Goal: Task Accomplishment & Management: Manage account settings

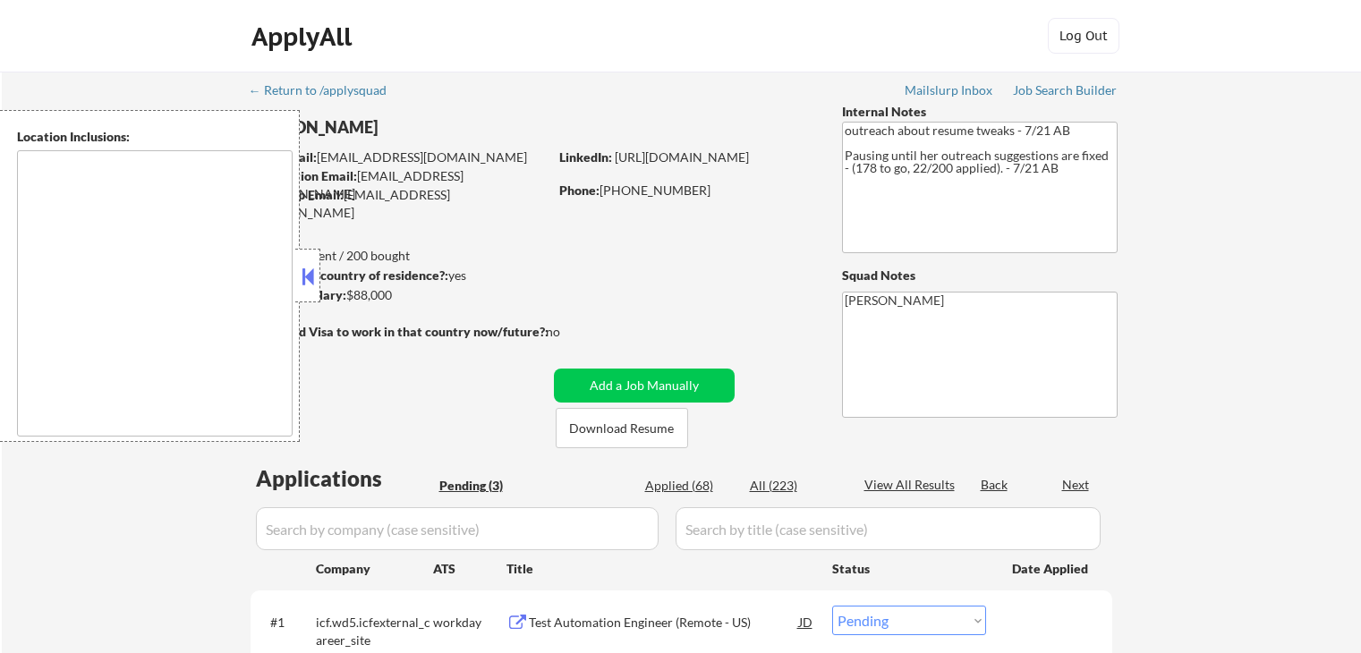
select select ""pending""
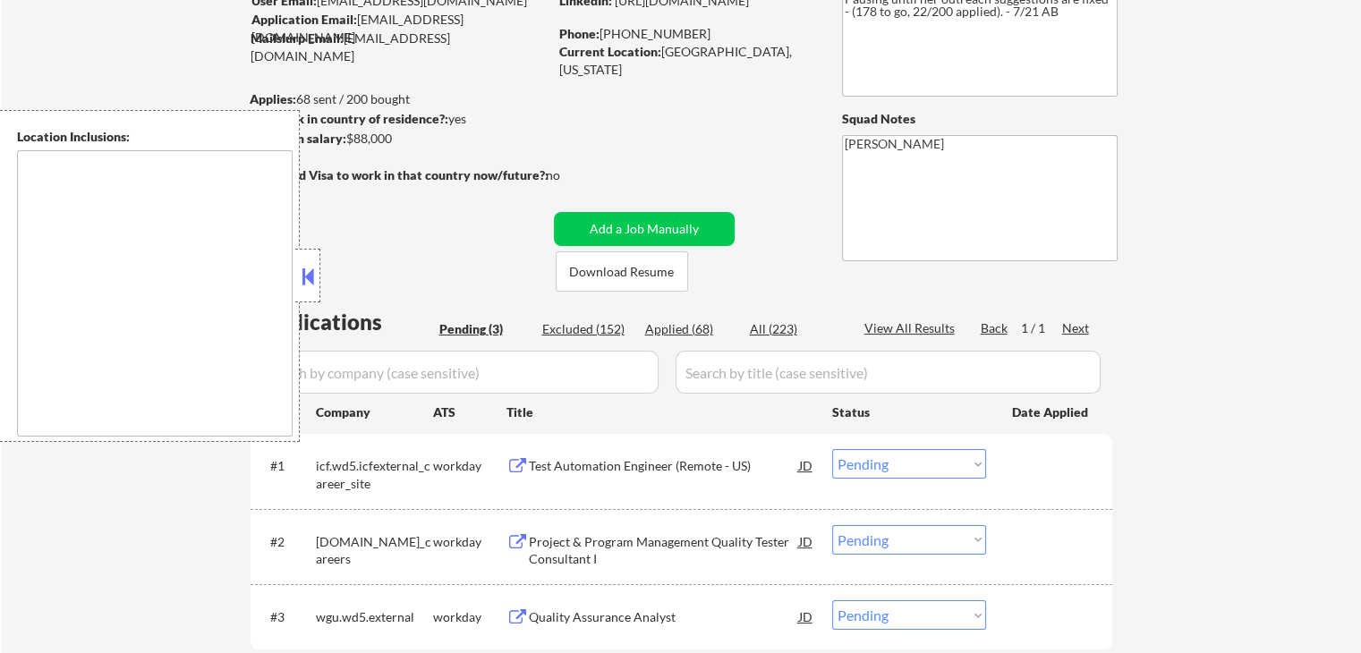
scroll to position [268, 0]
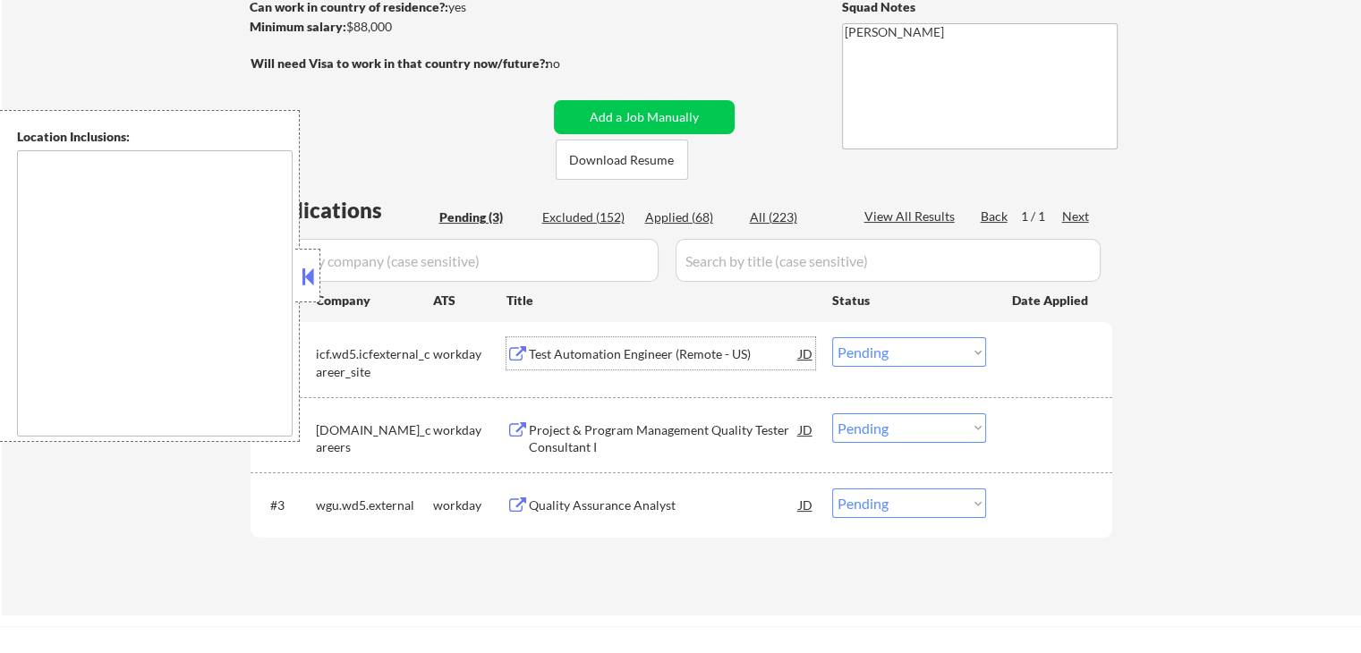
click at [533, 349] on div "Test Automation Engineer (Remote - US)" at bounding box center [664, 354] width 270 height 18
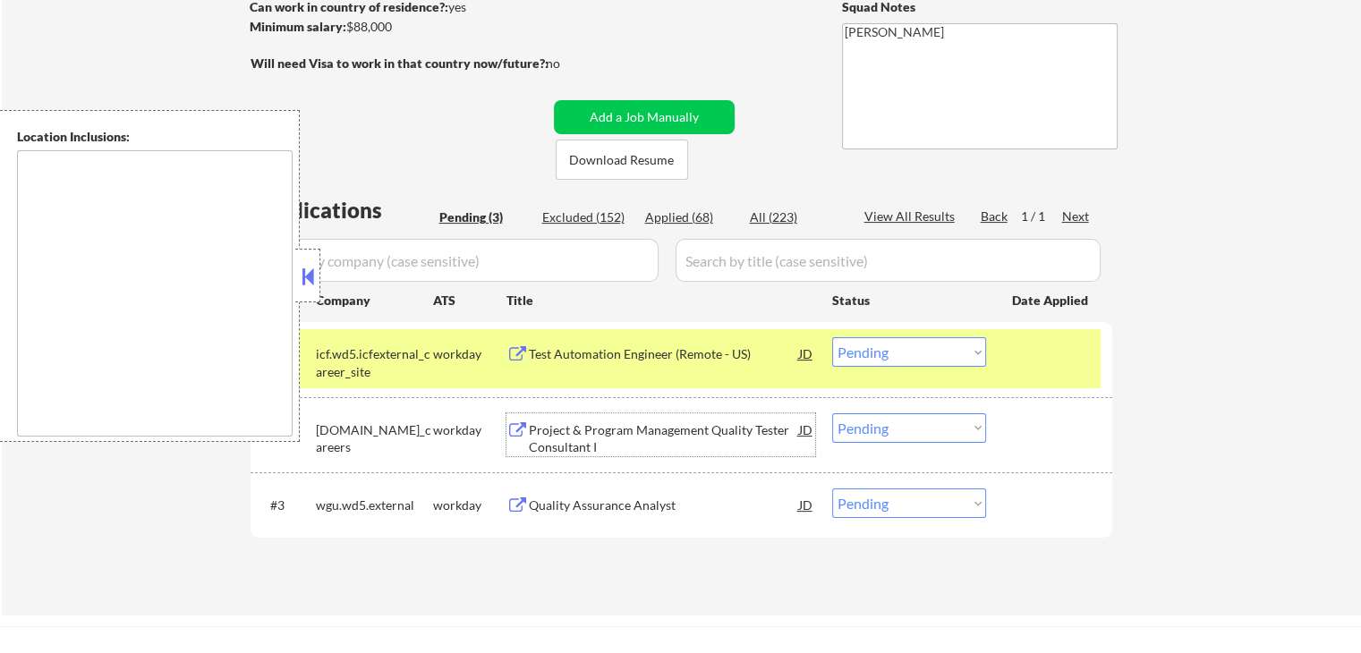
click at [532, 434] on div "Project & Program Management Quality Tester Consultant I" at bounding box center [664, 438] width 270 height 35
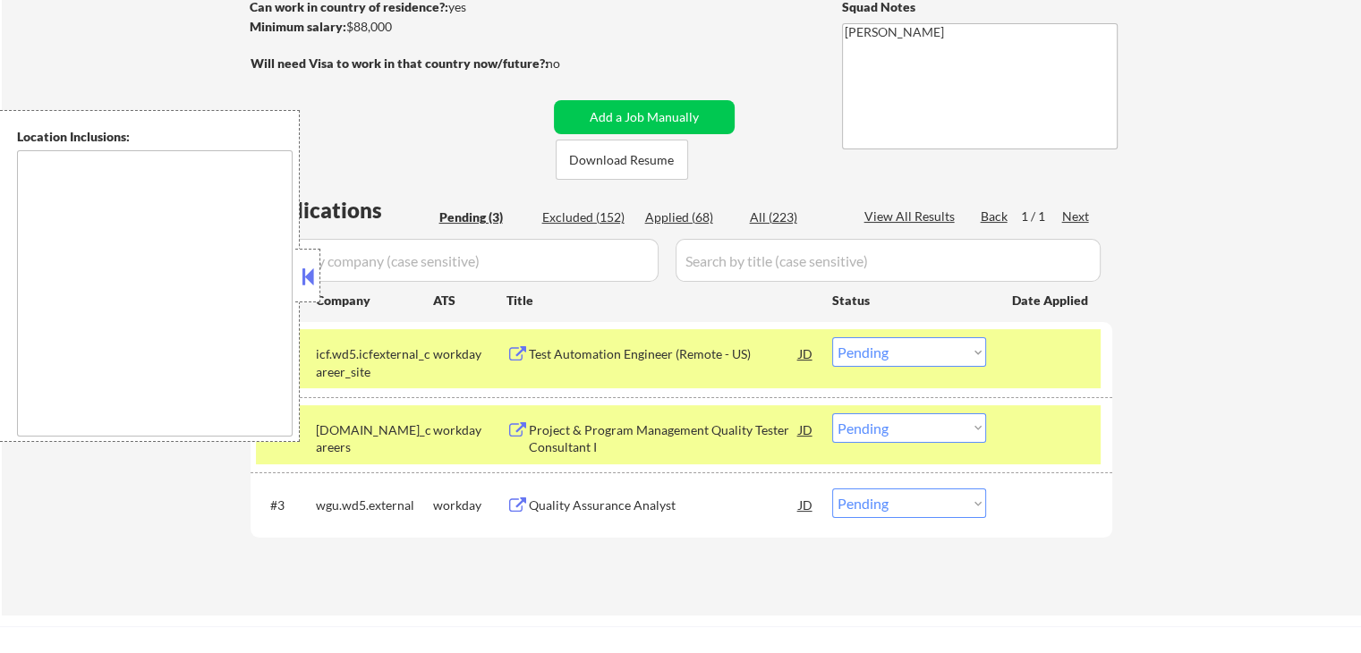
click at [548, 500] on div "Quality Assurance Analyst" at bounding box center [664, 506] width 270 height 18
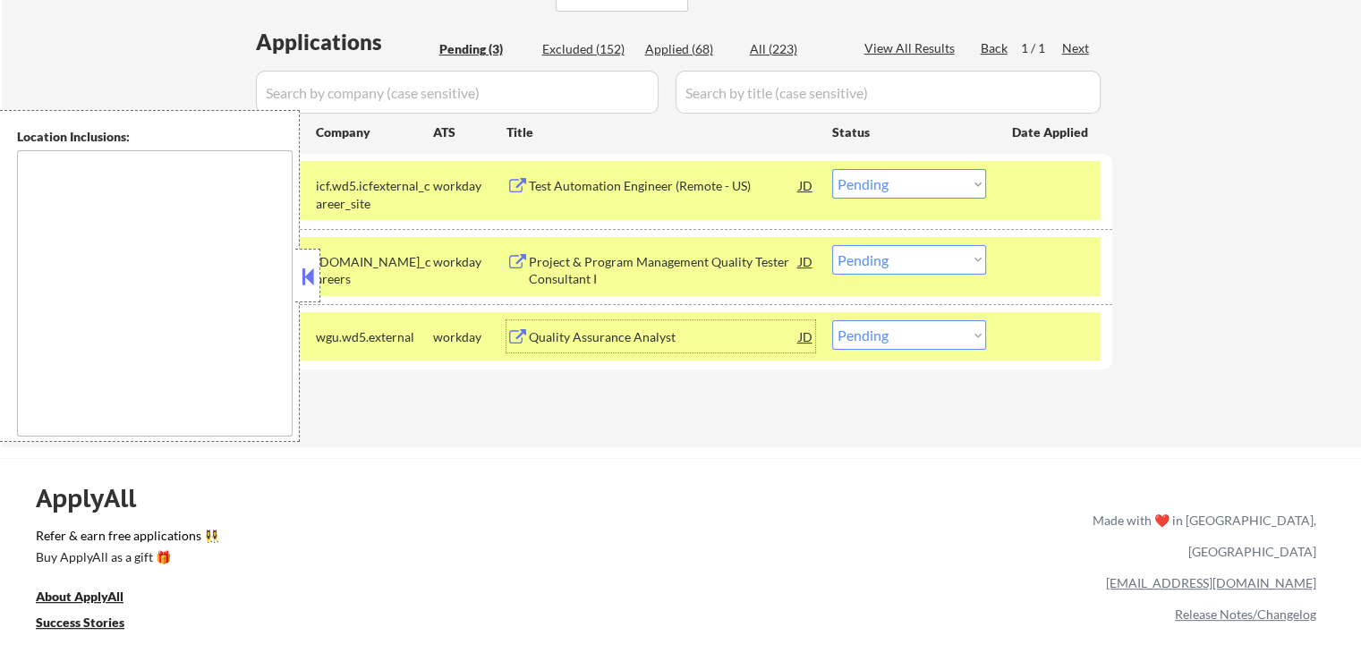
scroll to position [447, 0]
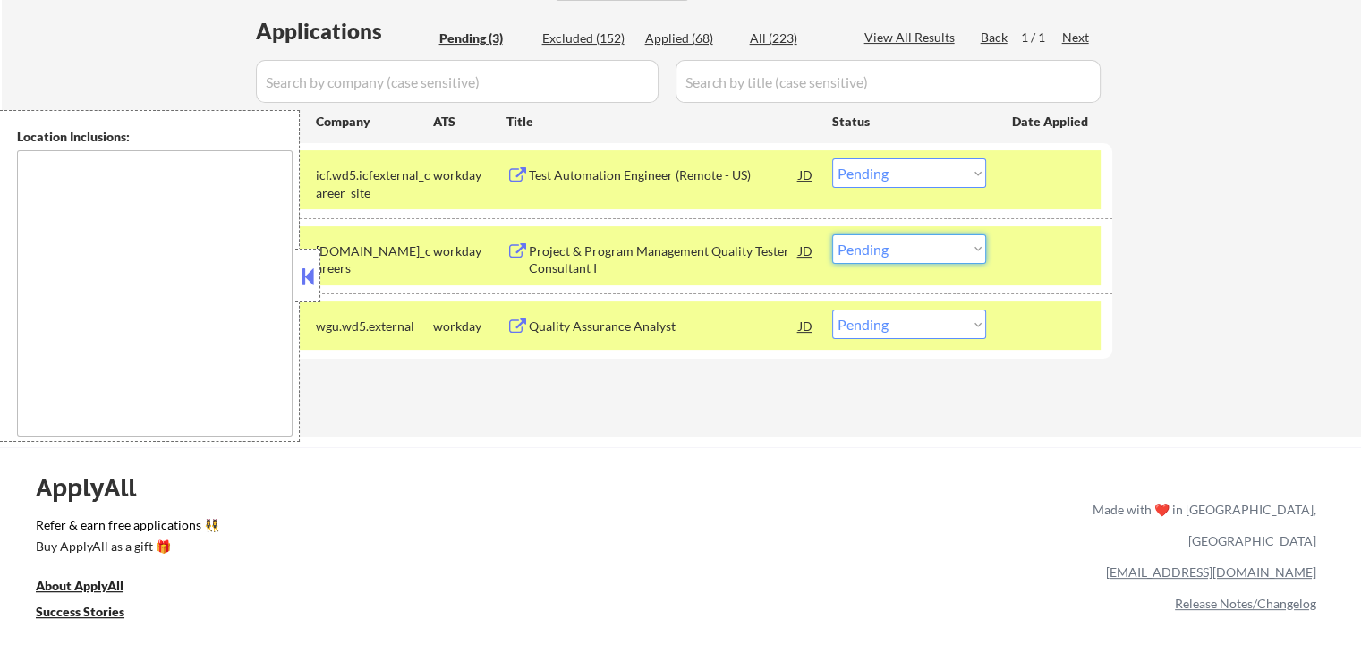
click at [907, 247] on select "Choose an option... Pending Applied Excluded (Questions) Excluded (Expired) Exc…" at bounding box center [909, 249] width 154 height 30
click at [832, 234] on select "Choose an option... Pending Applied Excluded (Questions) Excluded (Expired) Exc…" at bounding box center [909, 249] width 154 height 30
click at [855, 422] on div "← Return to /applysquad Mailslurp Inbox Job Search Builder [PERSON_NAME] User E…" at bounding box center [681, 30] width 1359 height 812
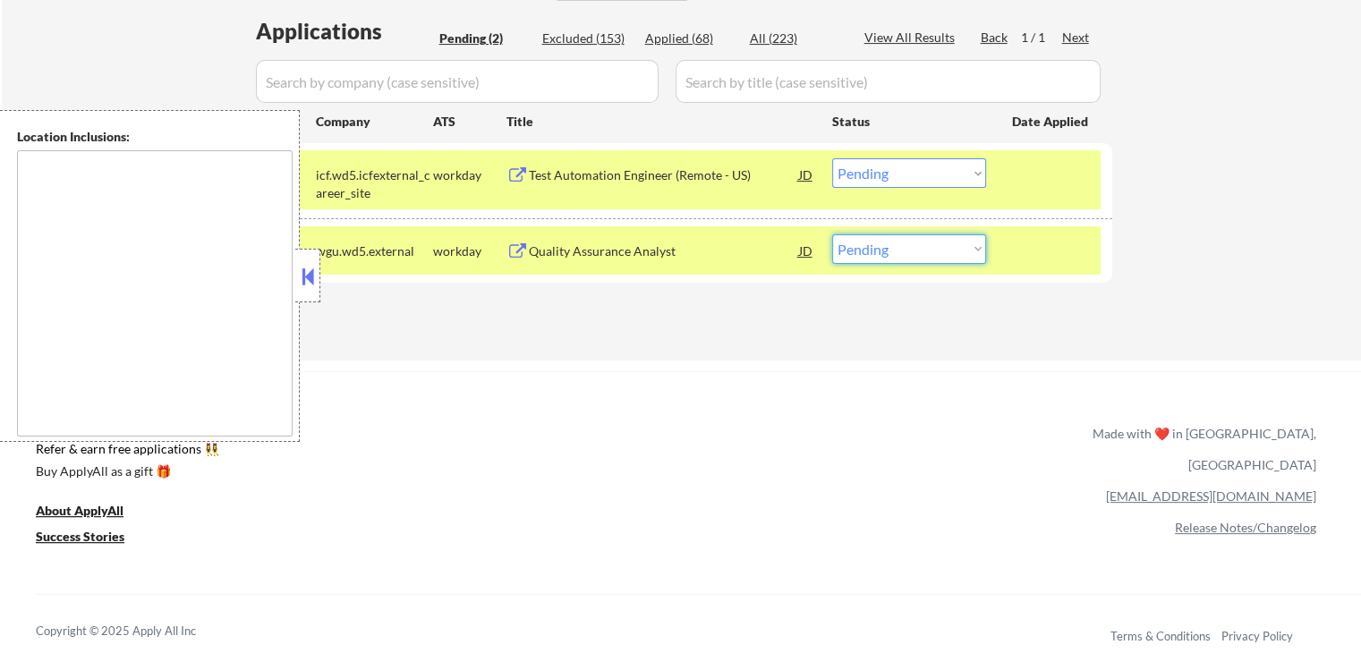
click at [881, 246] on select "Choose an option... Pending Applied Excluded (Questions) Excluded (Expired) Exc…" at bounding box center [909, 249] width 154 height 30
select select ""excluded__salary_""
click at [832, 234] on select "Choose an option... Pending Applied Excluded (Questions) Excluded (Expired) Exc…" at bounding box center [909, 249] width 154 height 30
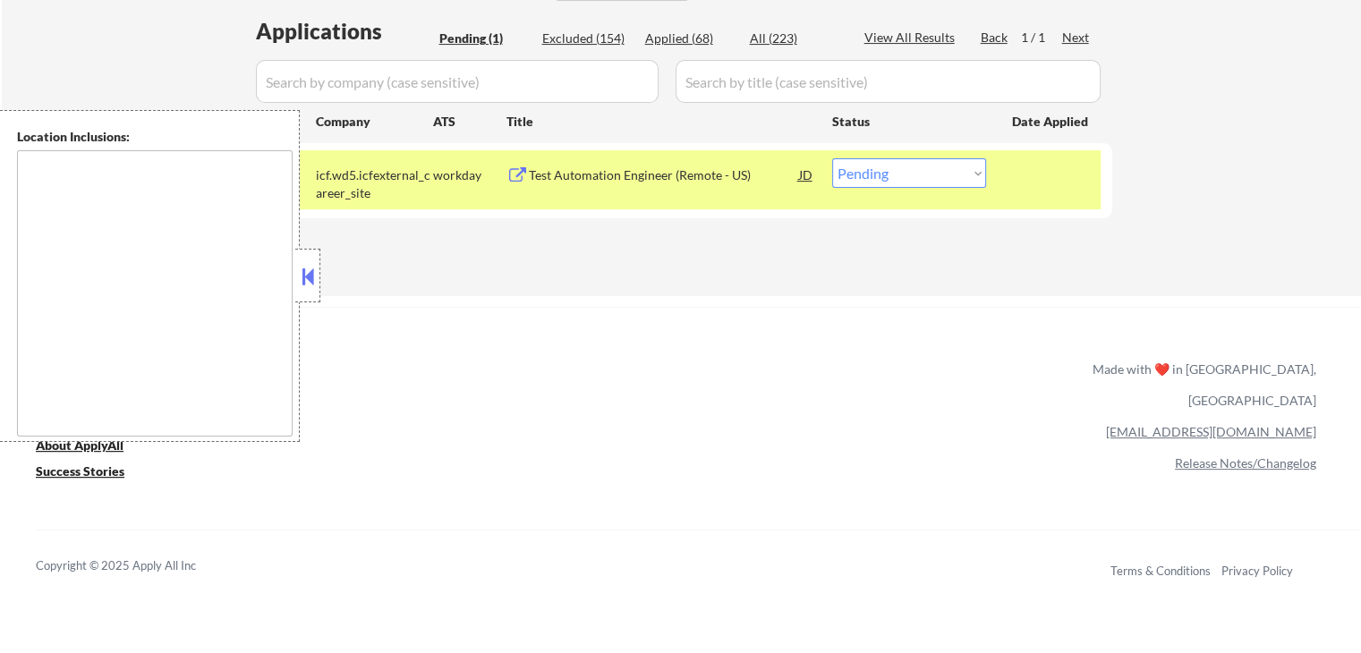
click at [912, 181] on select "Choose an option... Pending Applied Excluded (Questions) Excluded (Expired) Exc…" at bounding box center [909, 173] width 154 height 30
select select ""applied""
click at [832, 158] on select "Choose an option... Pending Applied Excluded (Questions) Excluded (Expired) Exc…" at bounding box center [909, 173] width 154 height 30
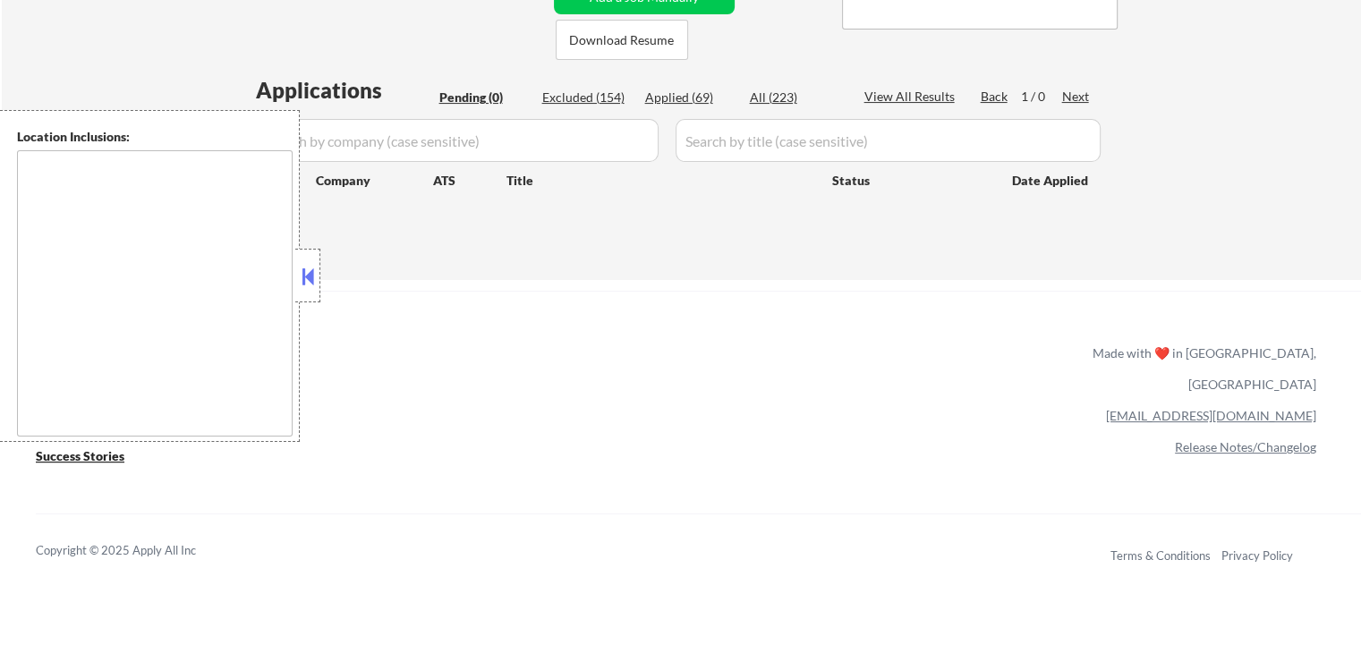
scroll to position [358, 0]
